Goal: Task Accomplishment & Management: Manage account settings

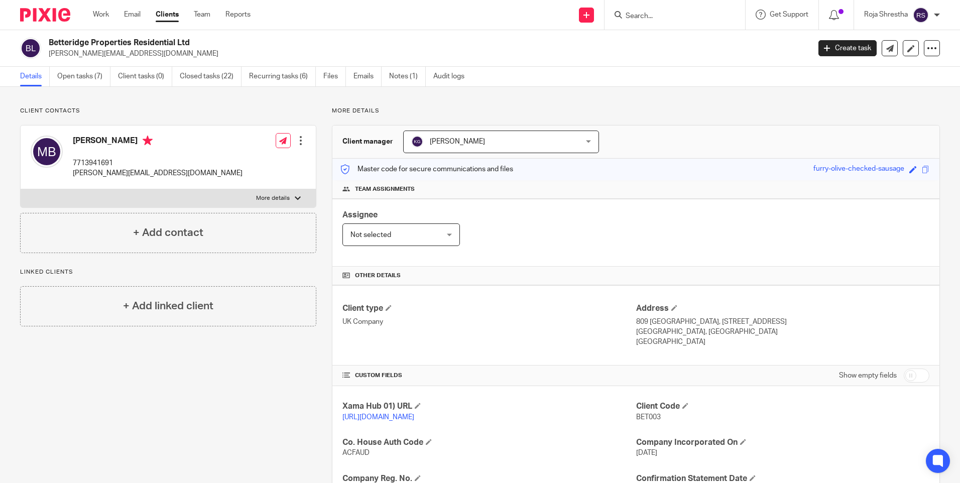
scroll to position [201, 0]
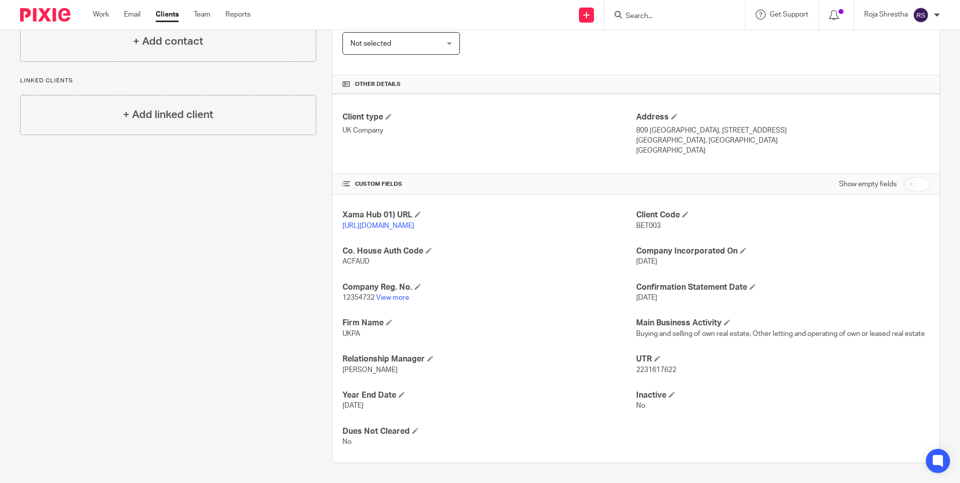
click at [924, 11] on img at bounding box center [921, 15] width 16 height 16
drag, startPoint x: 937, startPoint y: 100, endPoint x: 912, endPoint y: 102, distance: 24.7
click at [937, 100] on div "Client contacts Matthew Betteridge 7713941691 matthew@betteridgeproperties.co.u…" at bounding box center [480, 189] width 960 height 587
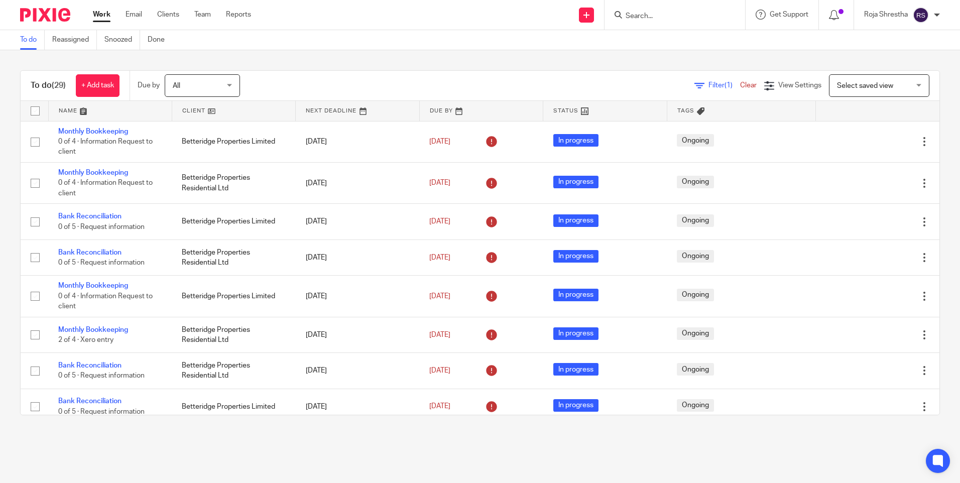
scroll to position [653, 0]
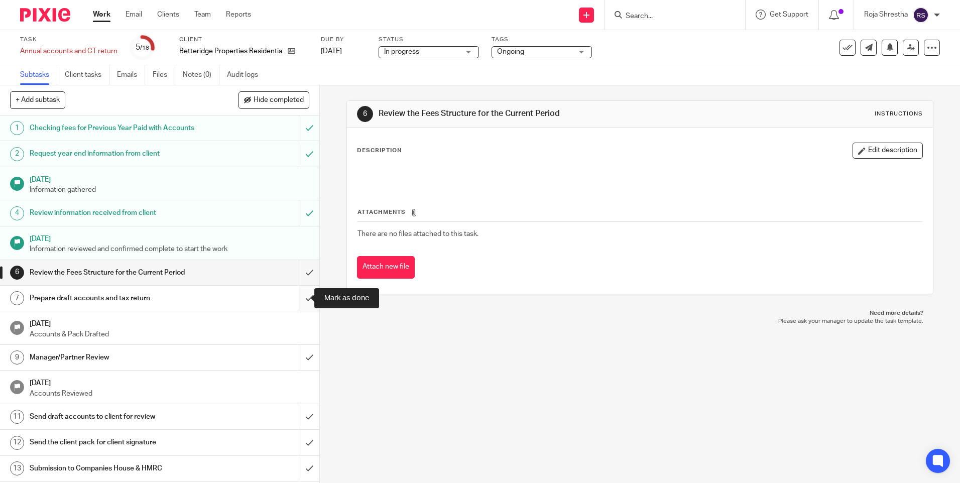
click at [299, 294] on input "submit" at bounding box center [159, 298] width 319 height 25
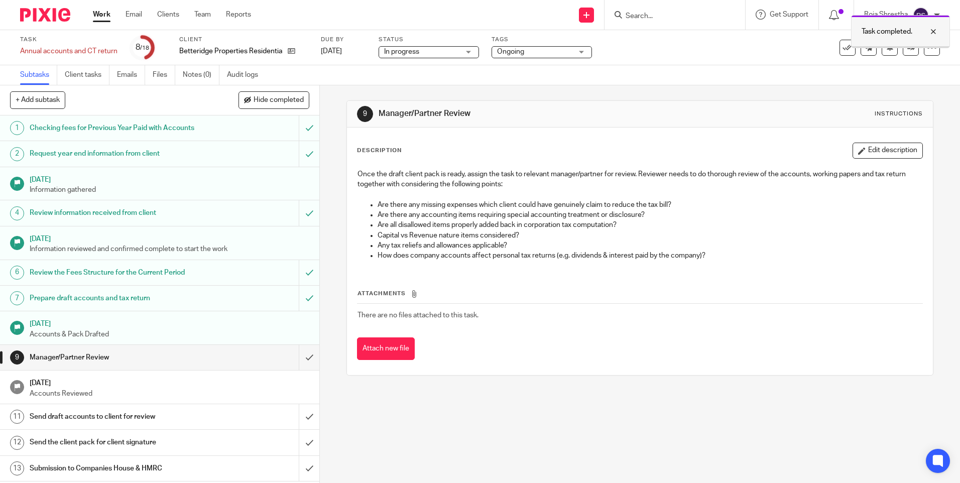
click at [933, 31] on div at bounding box center [925, 32] width 27 height 12
click at [907, 49] on icon at bounding box center [911, 48] width 8 height 8
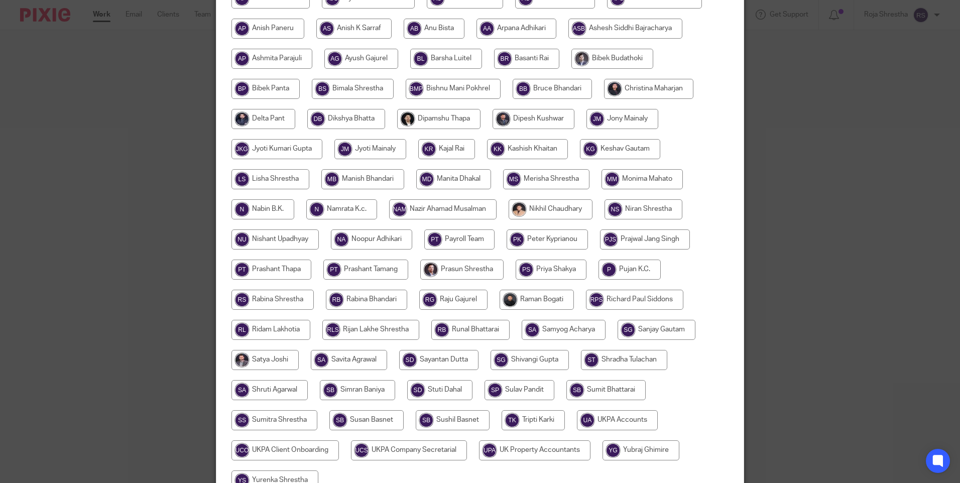
scroll to position [244, 0]
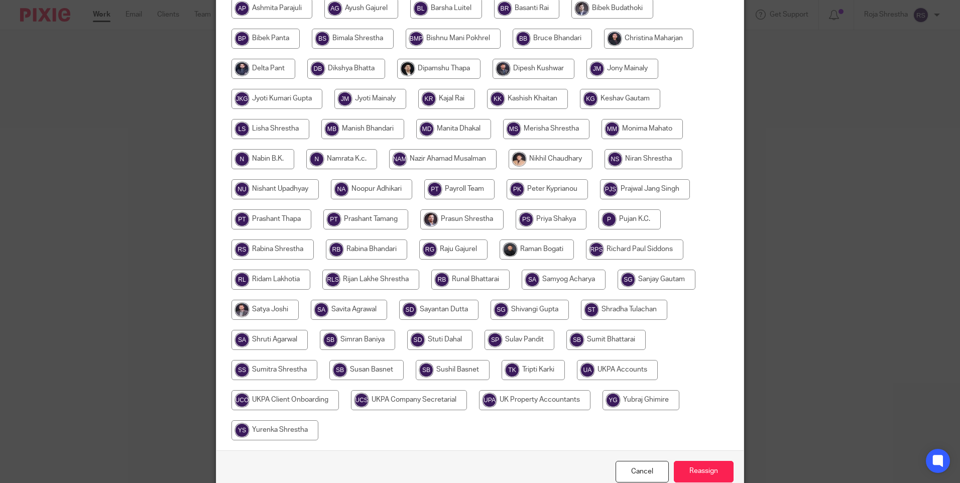
click at [620, 99] on input "radio" at bounding box center [620, 99] width 80 height 20
radio input "true"
click at [698, 470] on input "Reassign" at bounding box center [704, 472] width 60 height 22
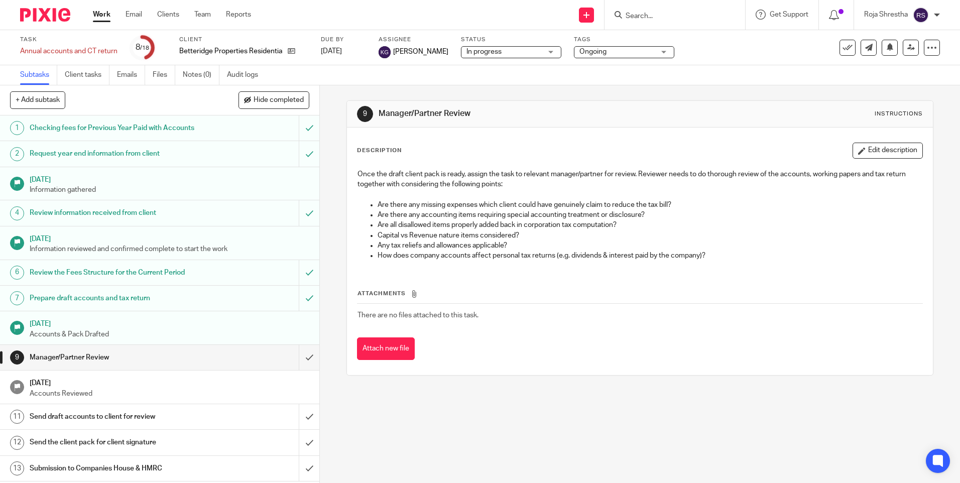
click at [503, 456] on div "9 Manager/Partner Review Instructions Description Edit description Once the dra…" at bounding box center [640, 284] width 640 height 398
